Goal: Information Seeking & Learning: Find specific fact

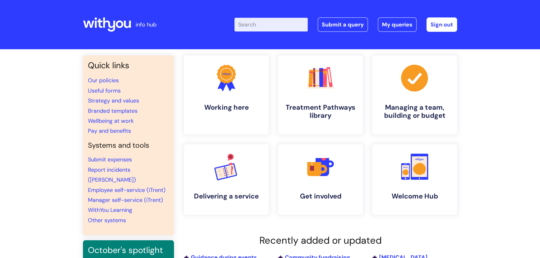
click at [256, 22] on input "Enter your search term here..." at bounding box center [271, 25] width 73 height 14
type input "investors in people"
click button "Search" at bounding box center [0, 0] width 0 height 0
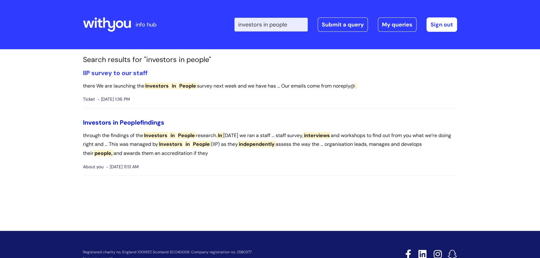
click at [136, 121] on span "People" at bounding box center [130, 123] width 21 height 8
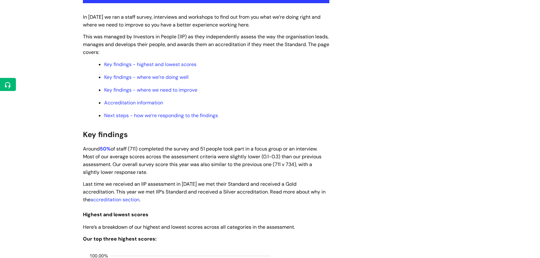
scroll to position [170, 0]
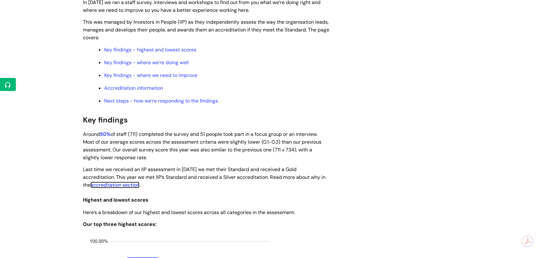
click at [121, 183] on link "accreditation section" at bounding box center [114, 185] width 49 height 7
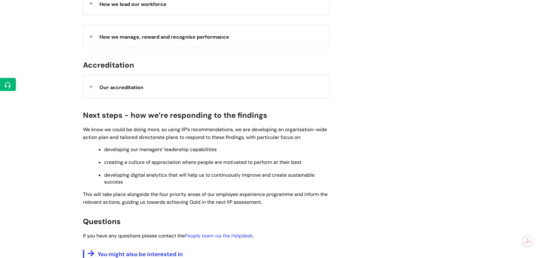
scroll to position [953, 0]
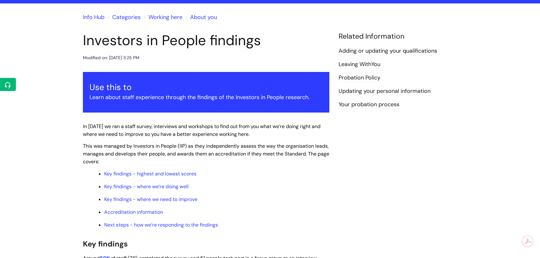
scroll to position [28, 0]
